Goal: Check status: Check status

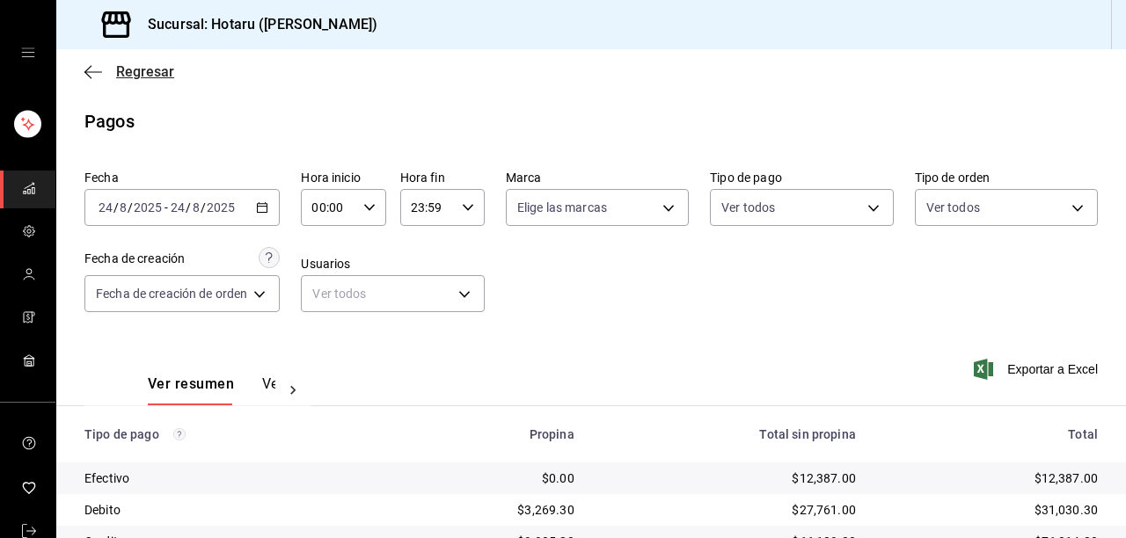
scroll to position [270, 0]
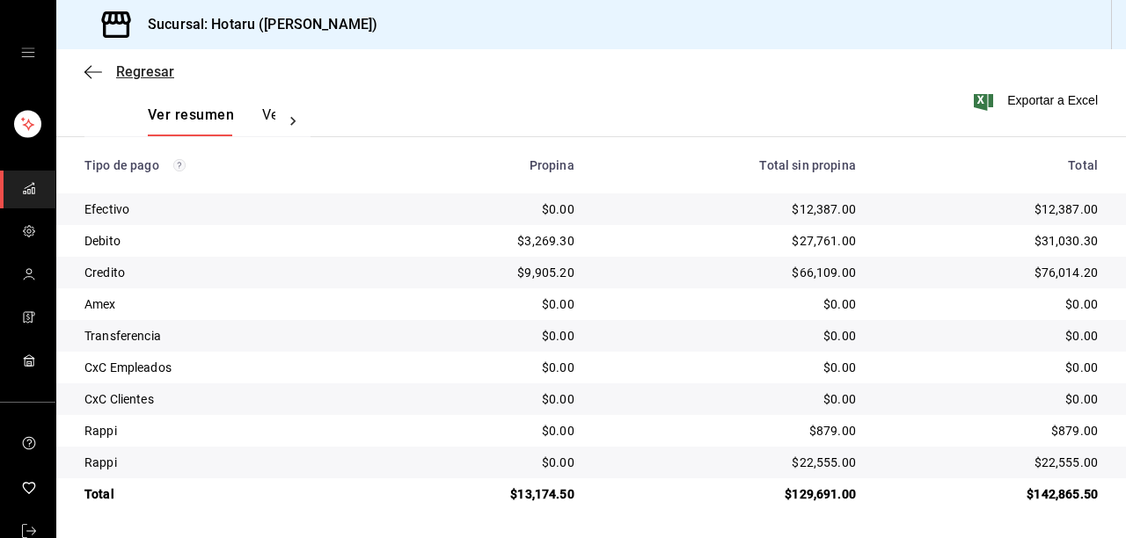
click at [91, 69] on icon "button" at bounding box center [93, 72] width 18 height 16
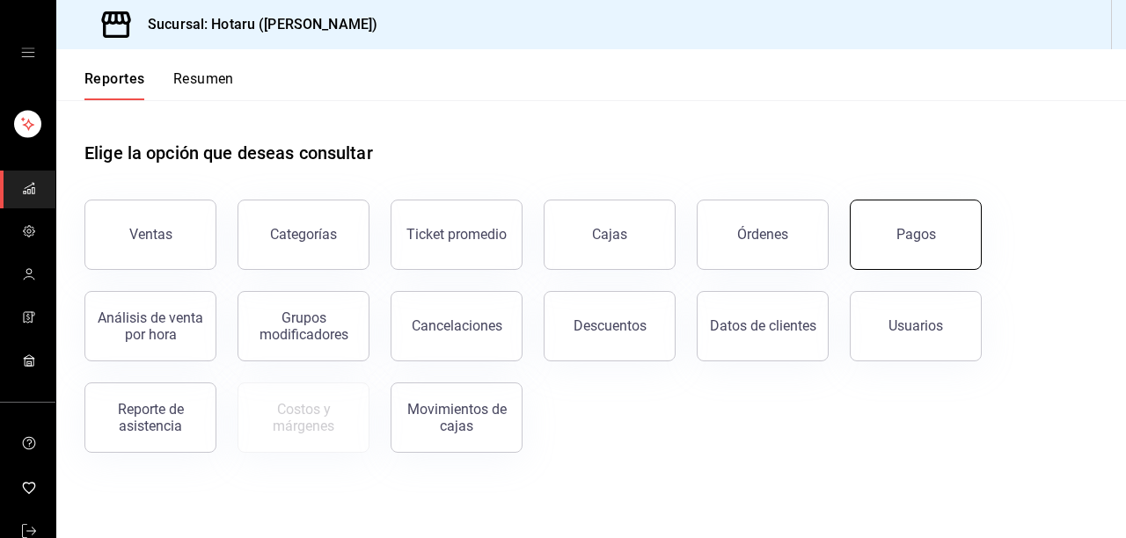
click at [861, 243] on button "Pagos" at bounding box center [916, 235] width 132 height 70
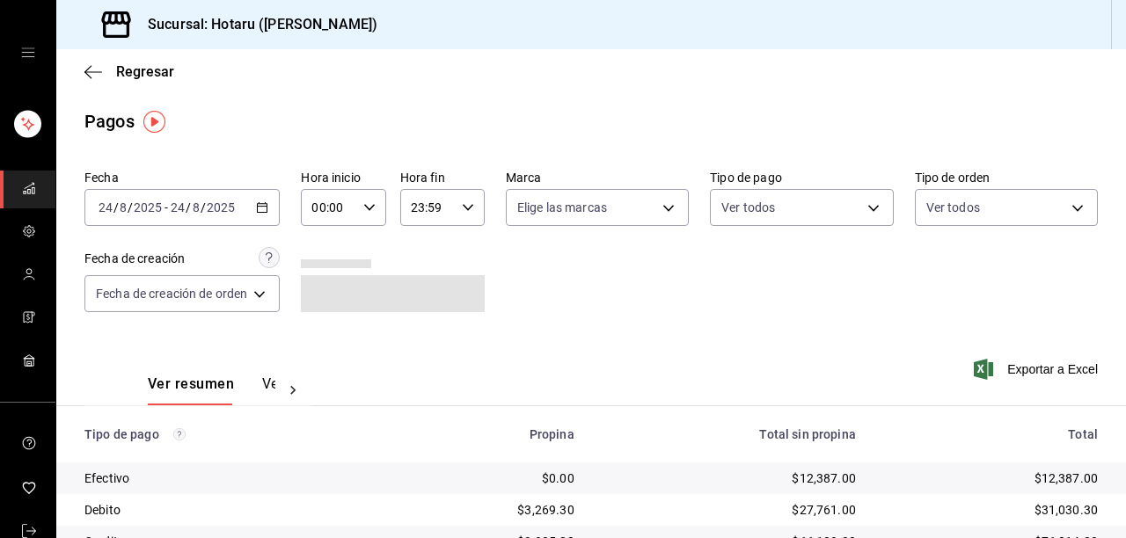
click at [265, 205] on icon "button" at bounding box center [262, 207] width 12 height 12
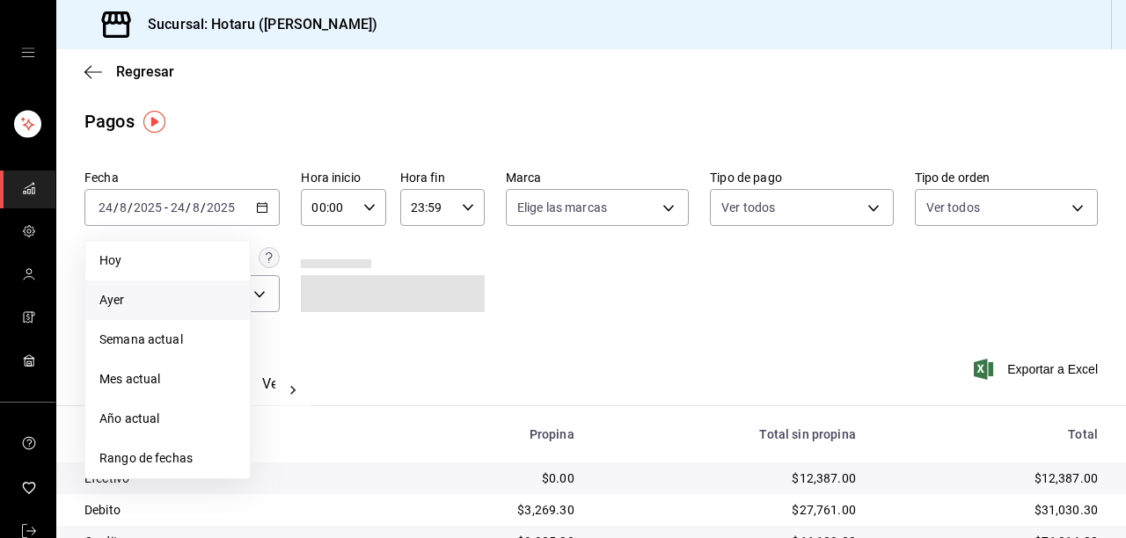
click at [176, 304] on span "Ayer" at bounding box center [167, 300] width 136 height 18
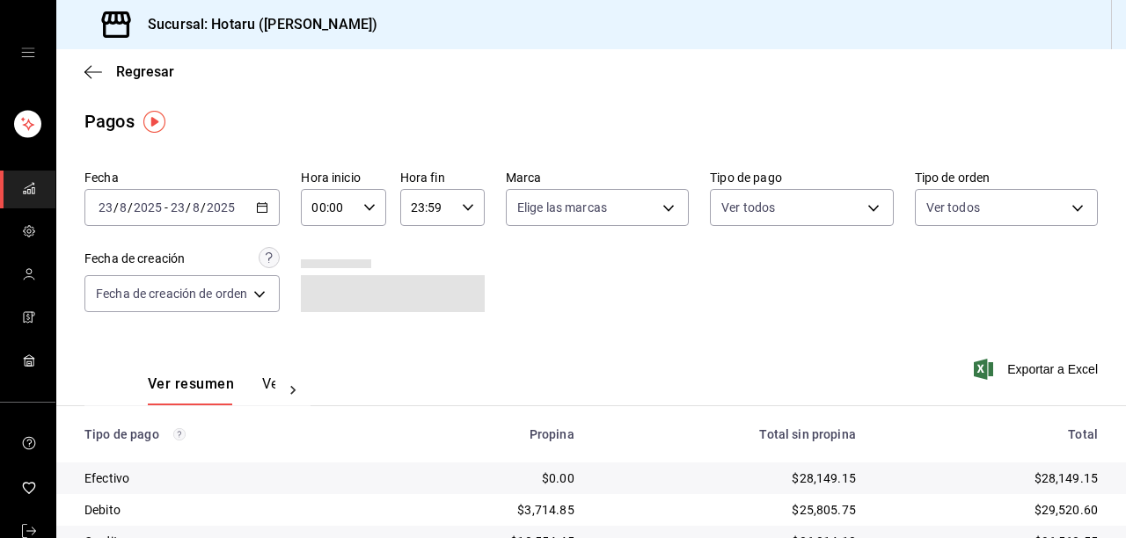
click at [259, 208] on div "[DATE] [DATE] - [DATE] [DATE]" at bounding box center [181, 207] width 195 height 37
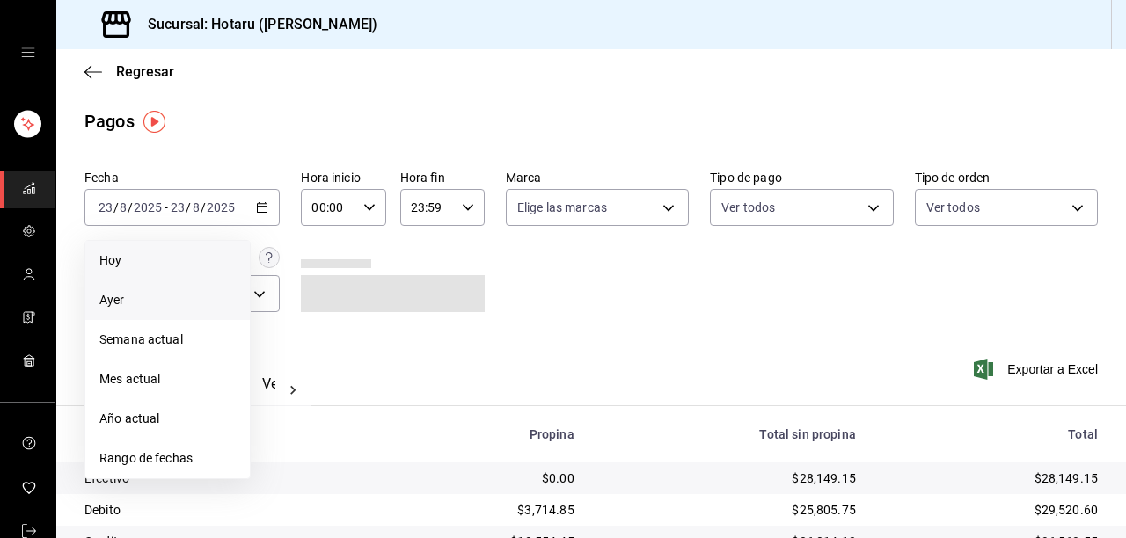
click at [186, 263] on span "Hoy" at bounding box center [167, 261] width 136 height 18
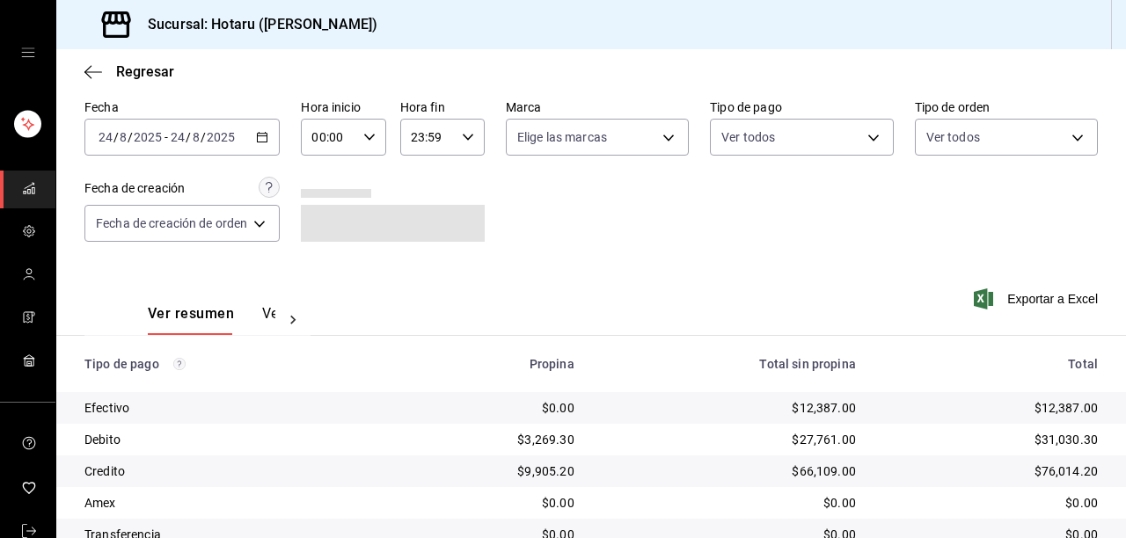
scroll to position [270, 0]
